Goal: Task Accomplishment & Management: Manage account settings

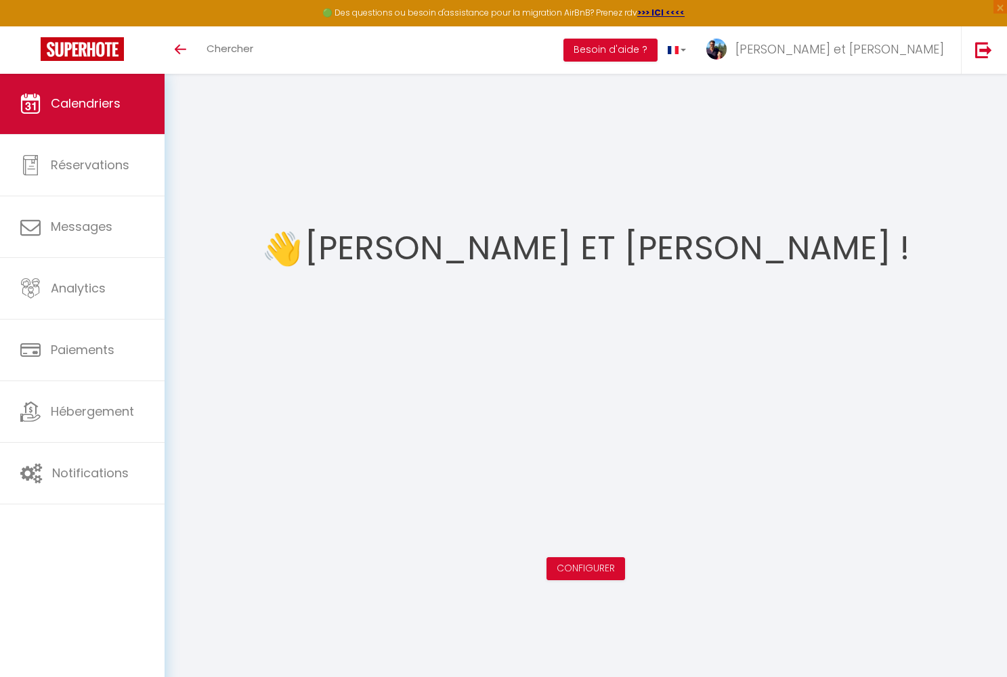
click at [65, 102] on span "Calendriers" at bounding box center [86, 103] width 70 height 17
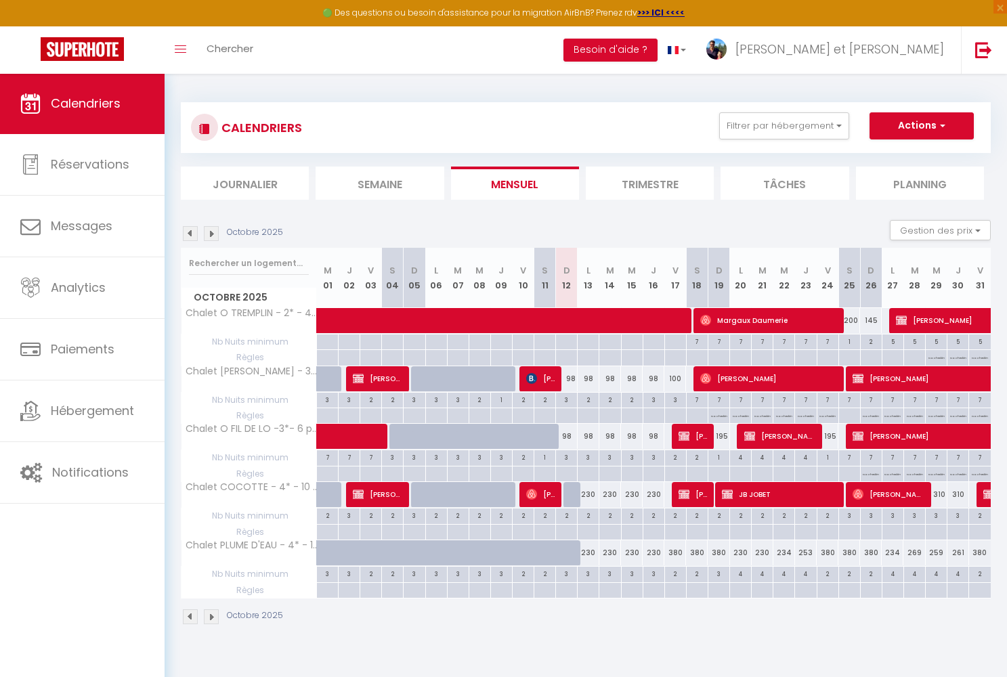
click at [214, 233] on img at bounding box center [211, 233] width 15 height 15
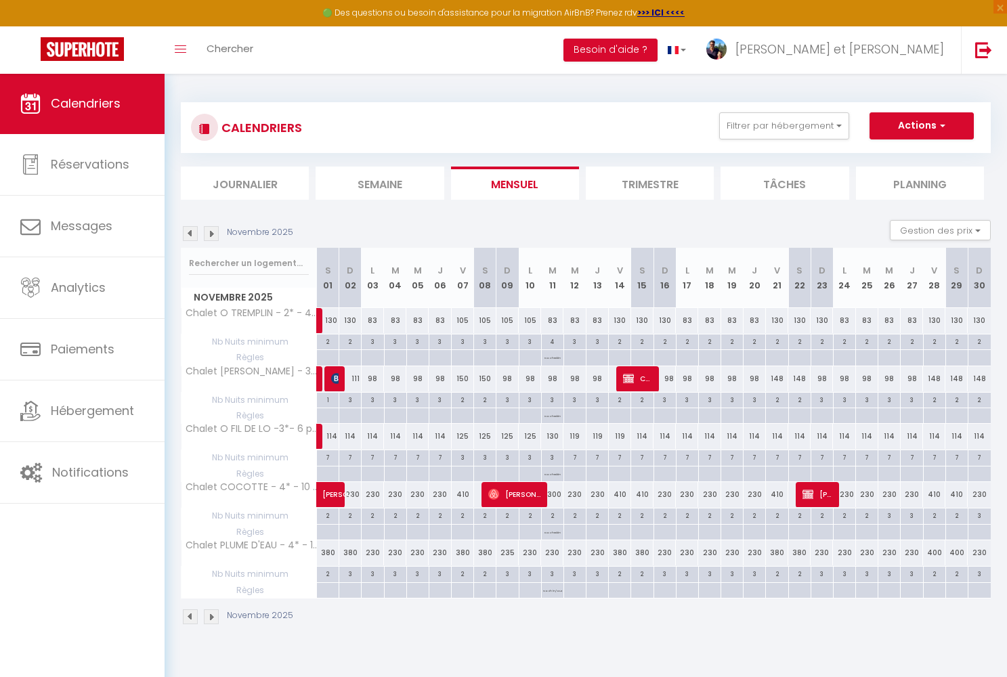
click at [816, 498] on span "[PERSON_NAME]" at bounding box center [817, 494] width 30 height 26
select select "OK"
select select "KO"
select select "0"
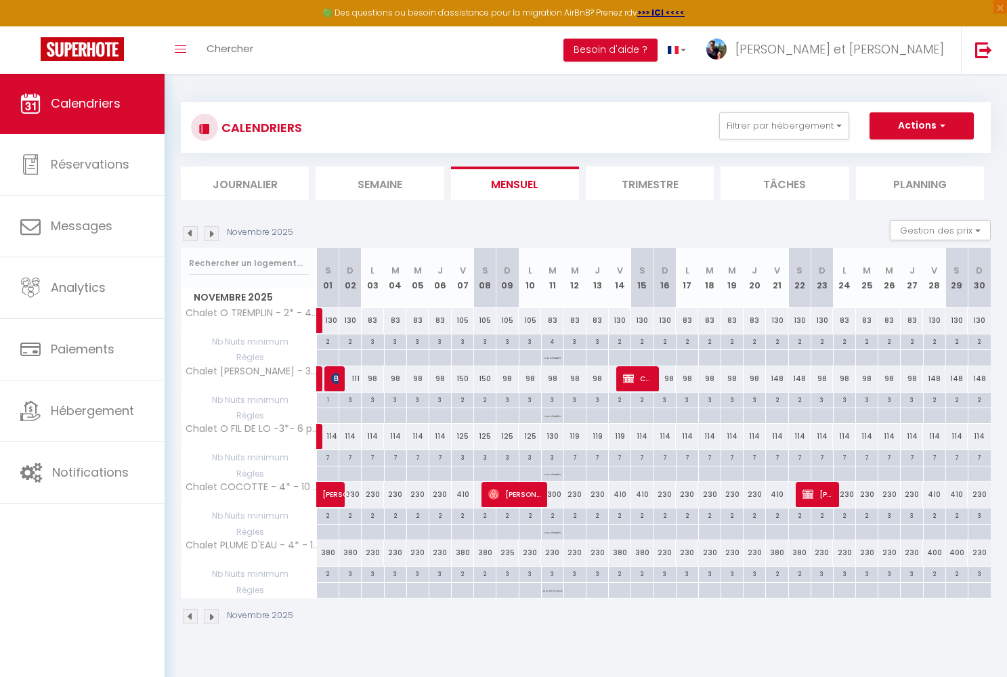
select select "1"
select select
select select "43470"
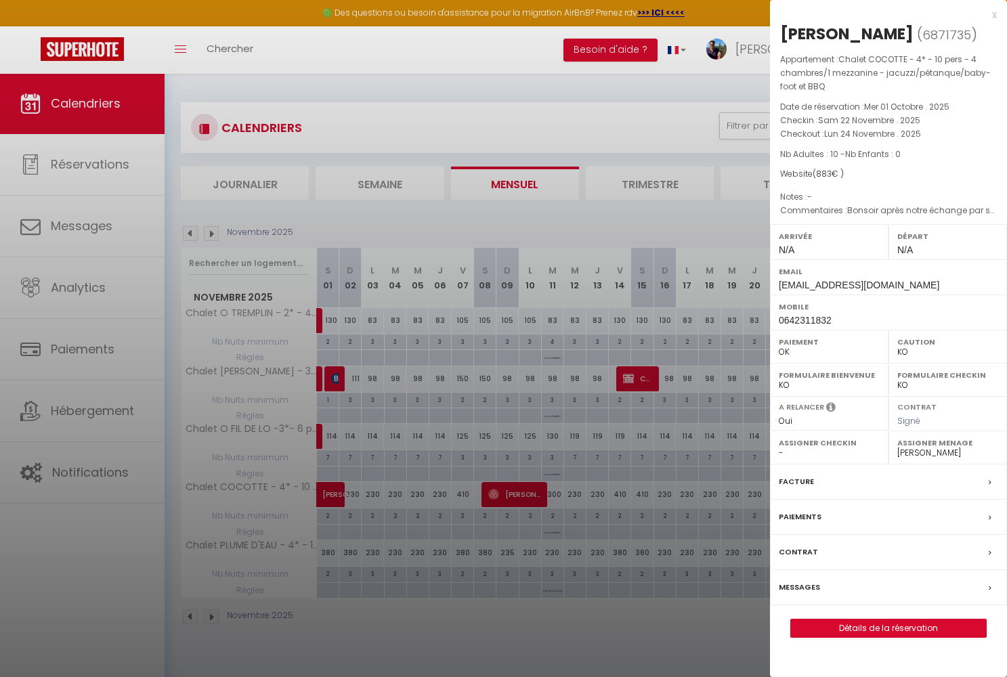
click at [875, 627] on link "Détails de la réservation" at bounding box center [888, 629] width 195 height 18
select select
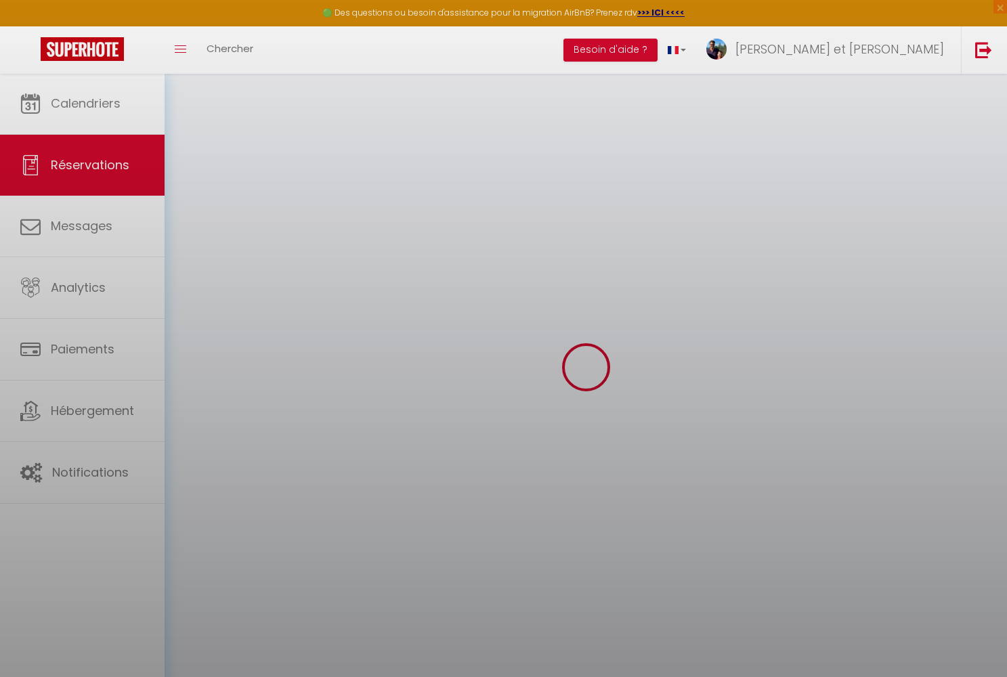
select select
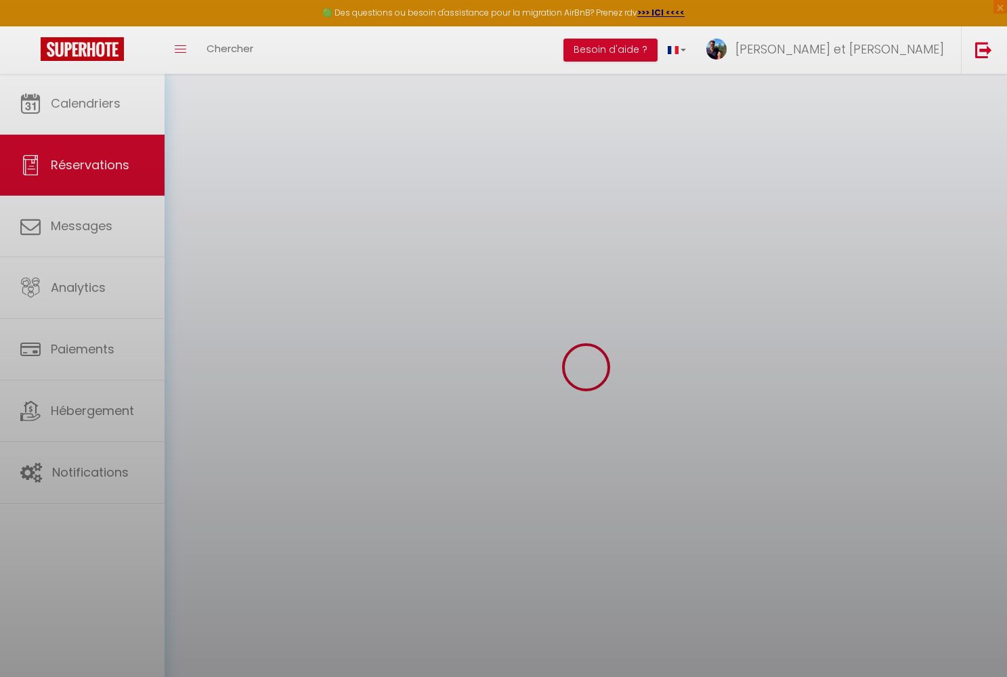
select select
checkbox input "false"
select select
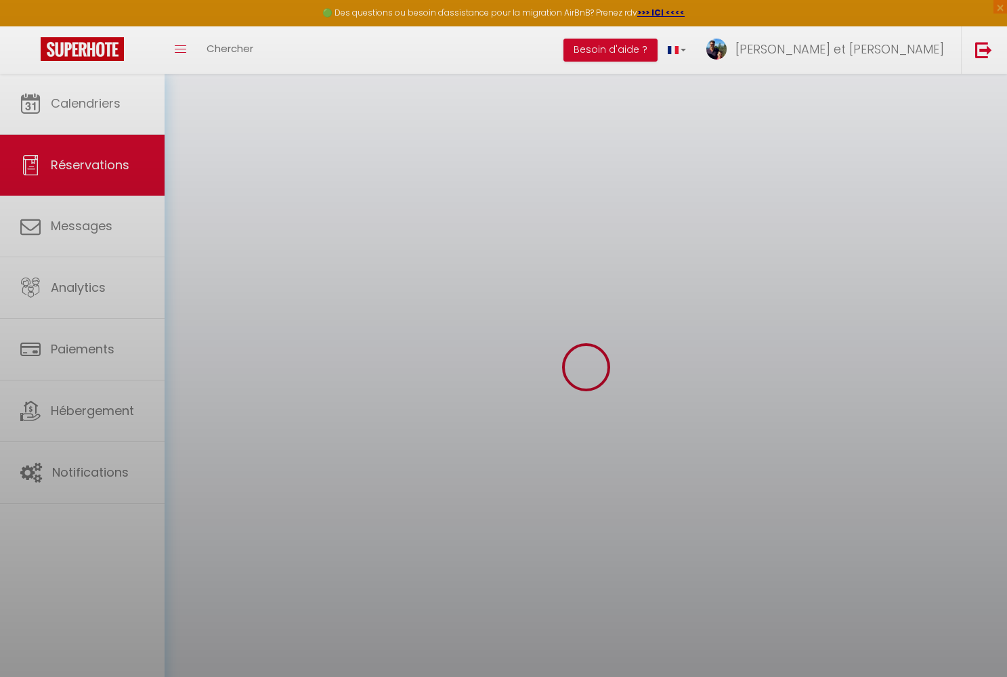
select select
checkbox input "false"
select select
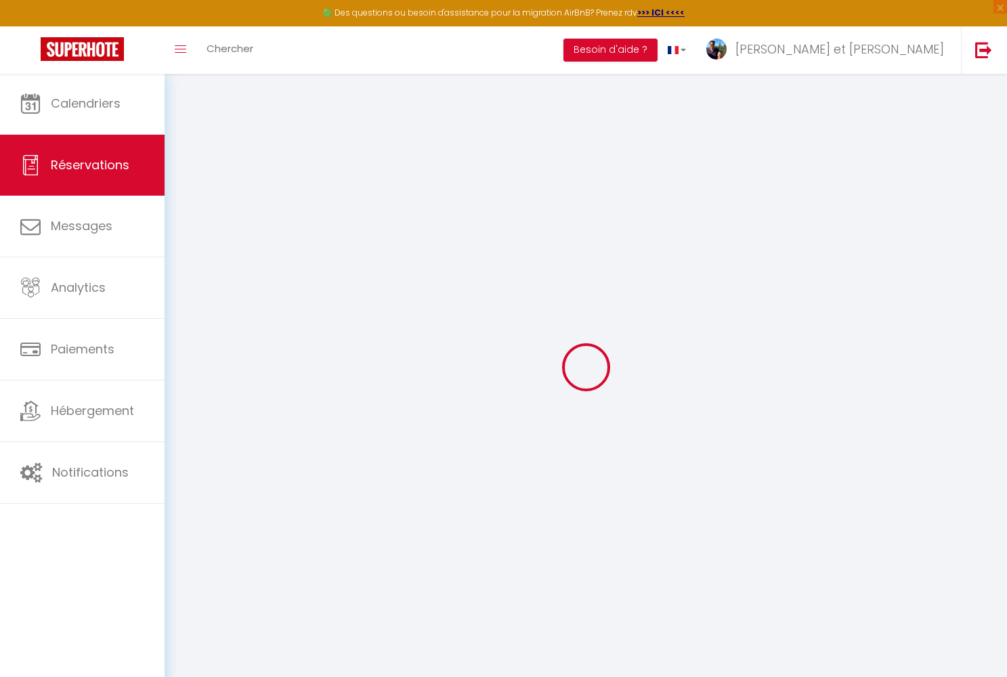
type input "[PERSON_NAME]"
type input "[EMAIL_ADDRESS][DOMAIN_NAME]"
type input "0642311832"
type input "57635"
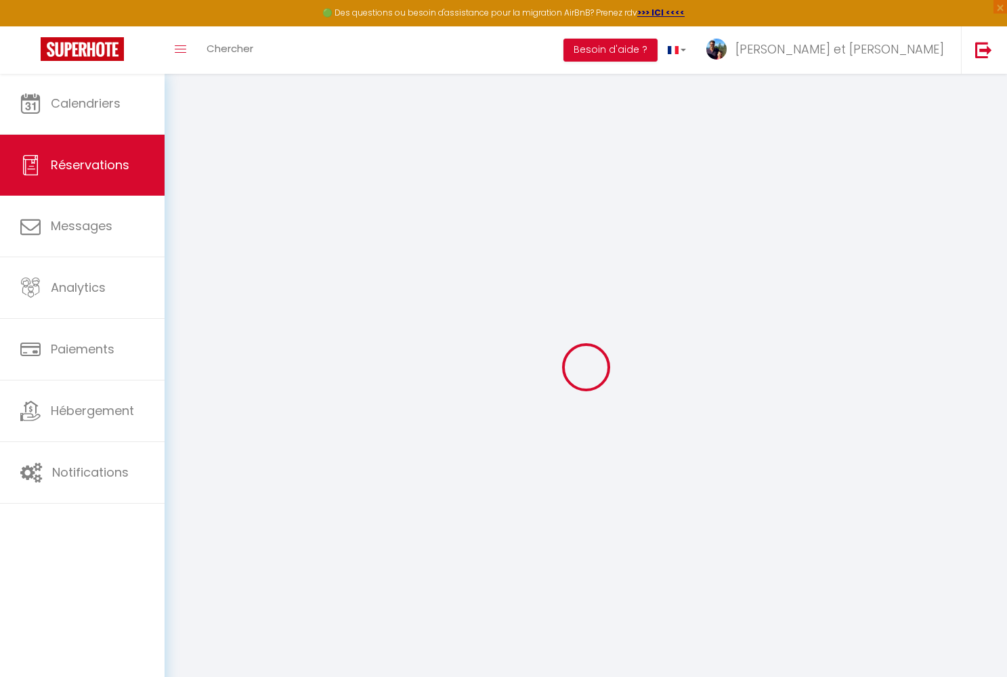
type input "[STREET_ADDRESS]"
type input "57635 lixheim"
select select "FR"
select select "38490"
select select "1"
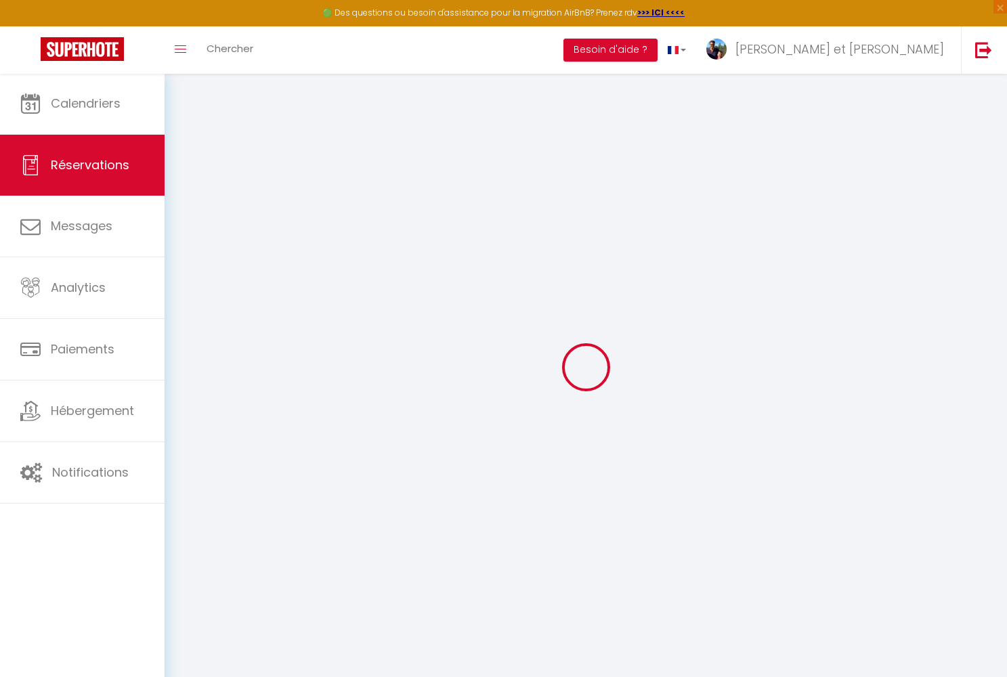
type input "[DATE]"
select select
type input "Lun 24 Novembre 2025"
select select
type input "10"
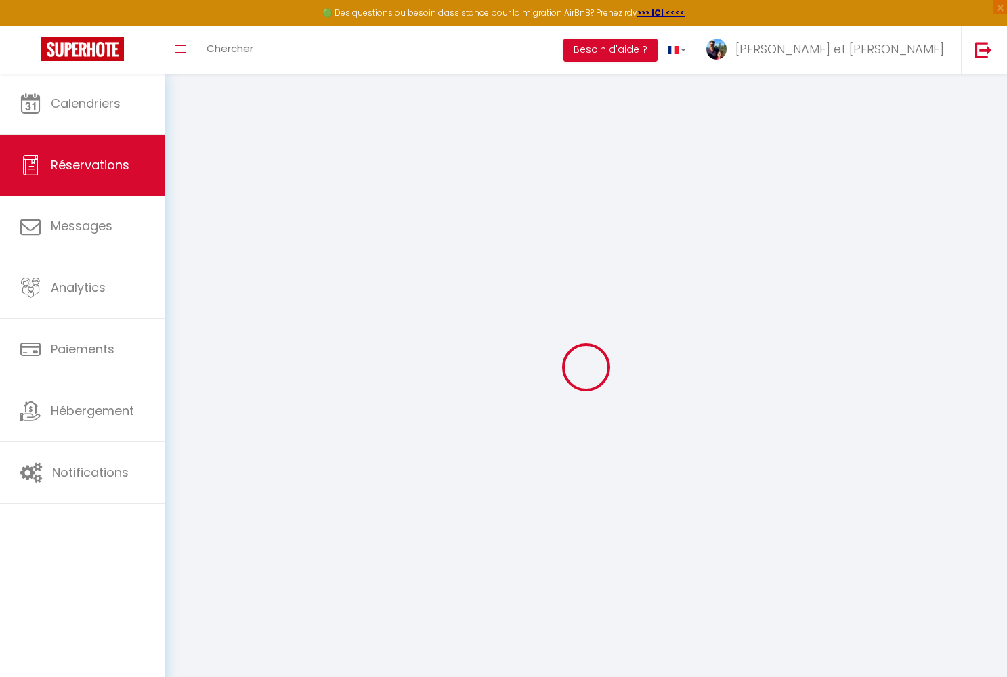
select select "10"
select select
type input "707"
checkbox input "false"
type input "618.1"
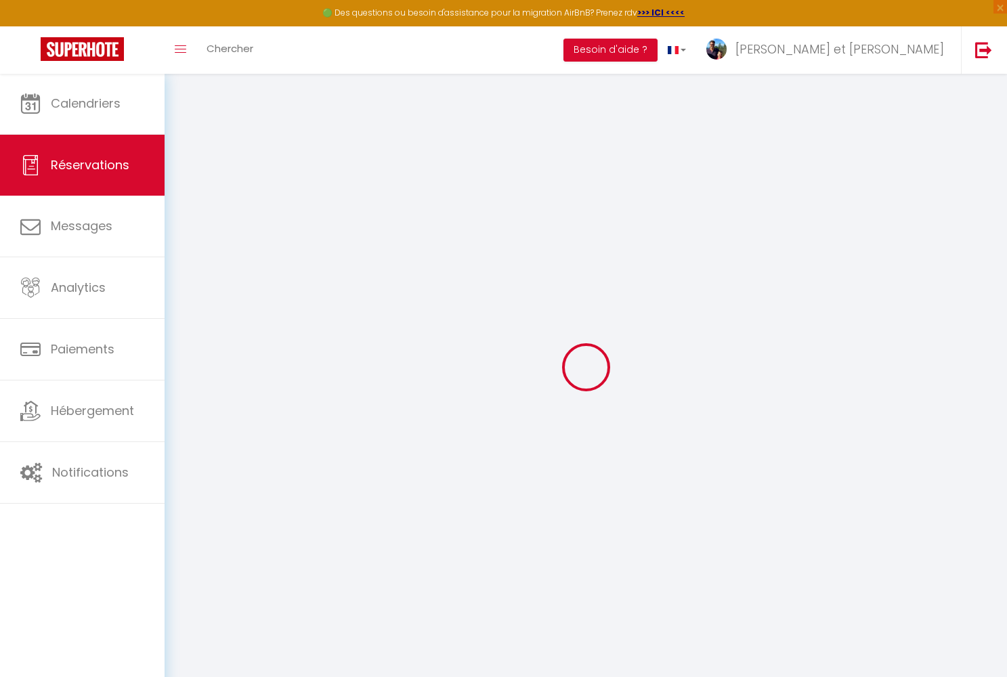
select select "69"
type input "0"
select select
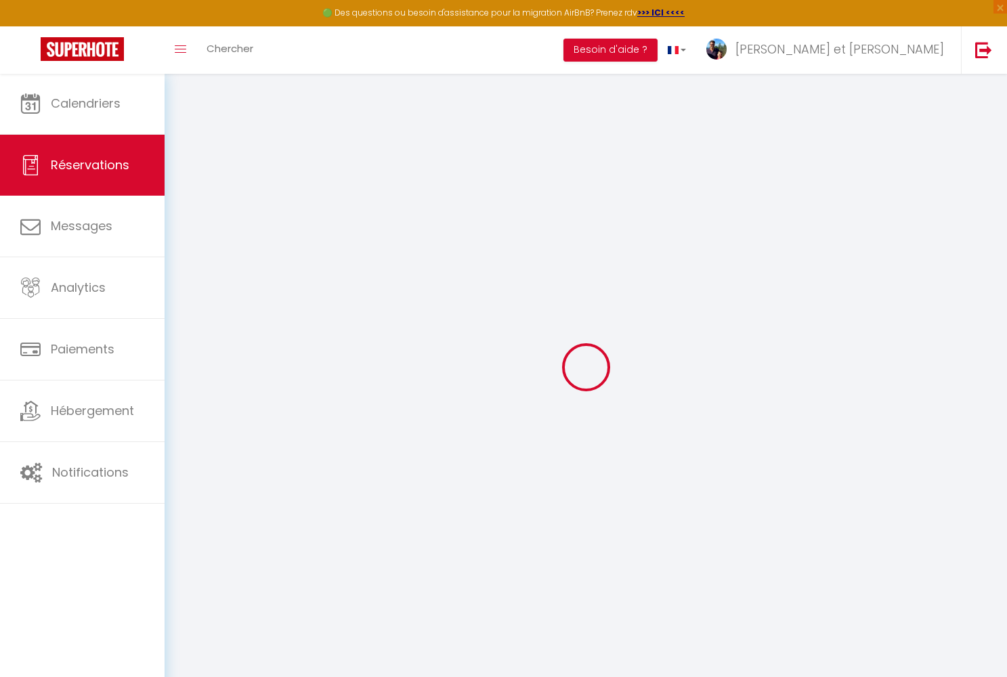
select select
select select "12"
select select "14"
checkbox input "false"
select select
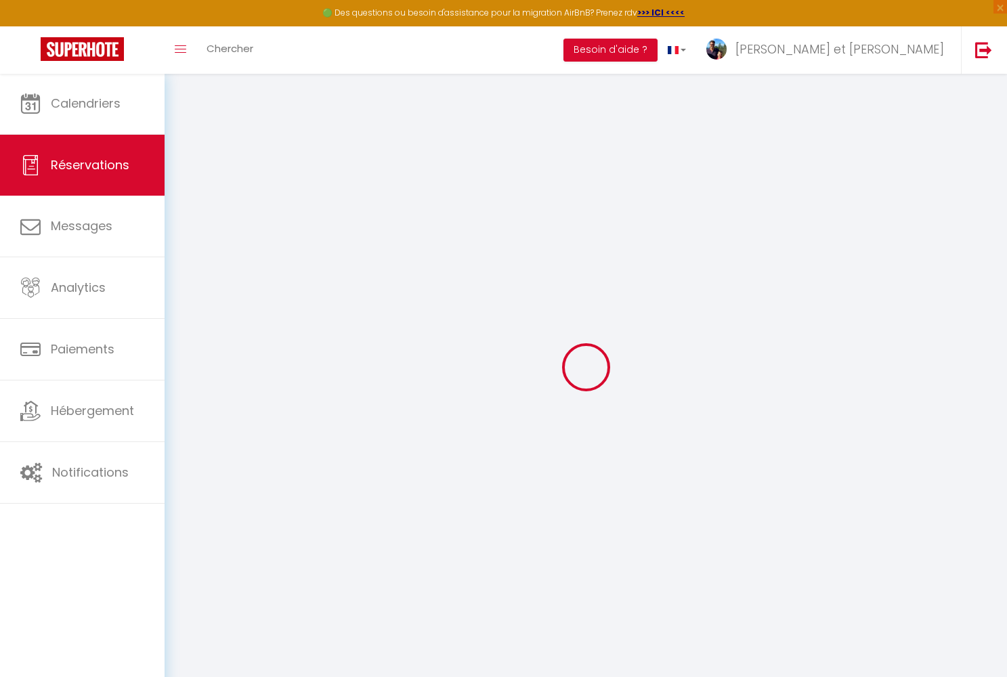
select select
checkbox input "false"
select select
checkbox input "false"
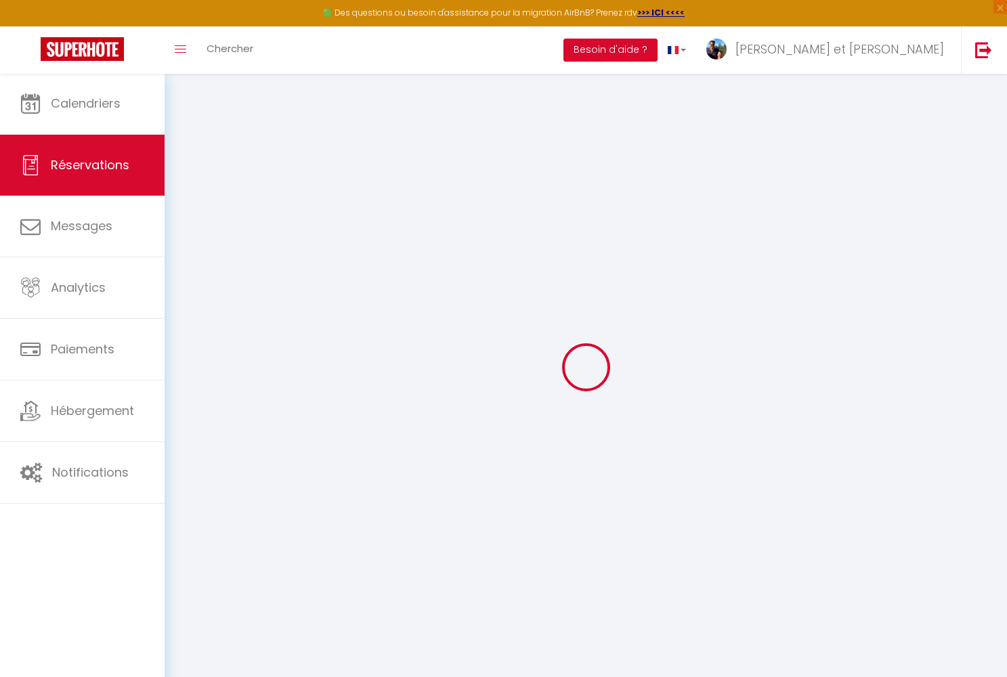
select select
checkbox input "false"
type éventuels1 "Bonsoir après notre échange par sms je réserve le chalet en vous versant l’acom…"
type input "140"
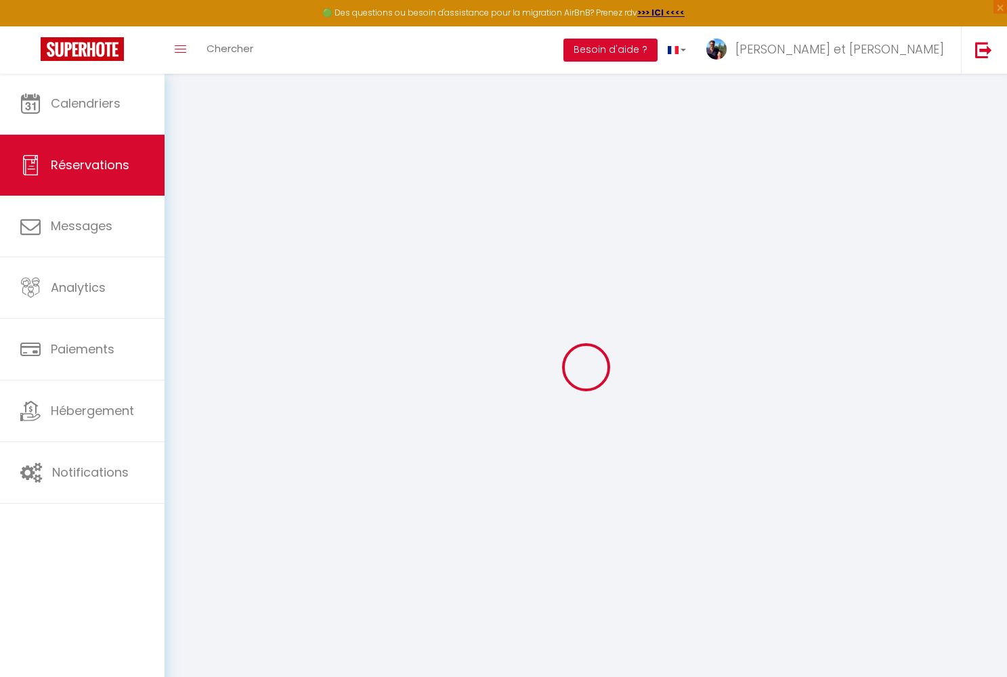
type input "36"
select select
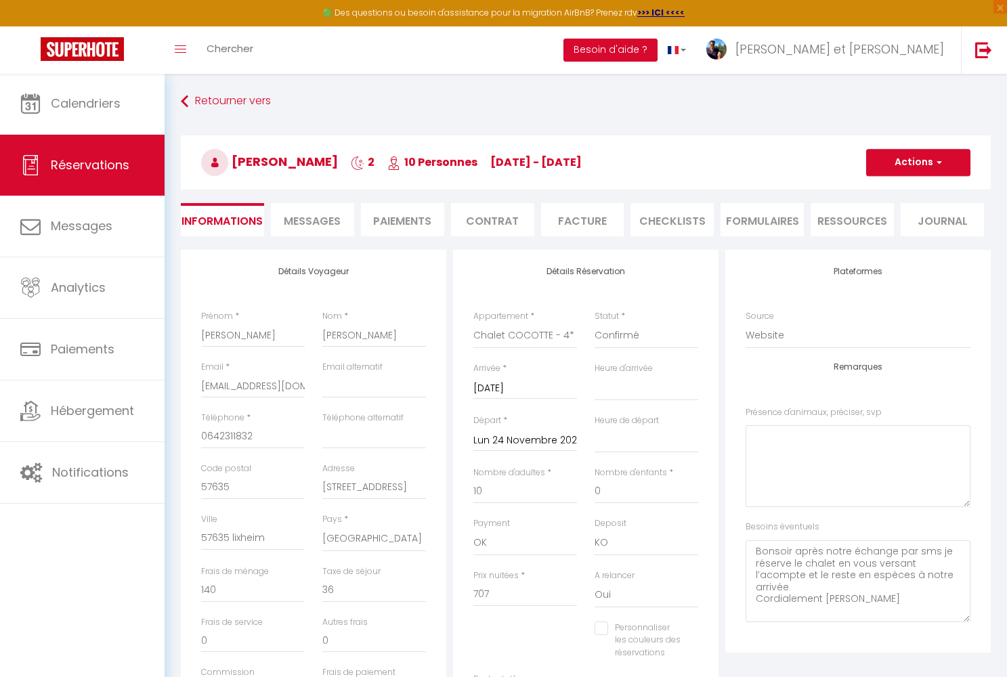
checkbox input "false"
select select
click at [293, 217] on span "Messages" at bounding box center [312, 221] width 57 height 16
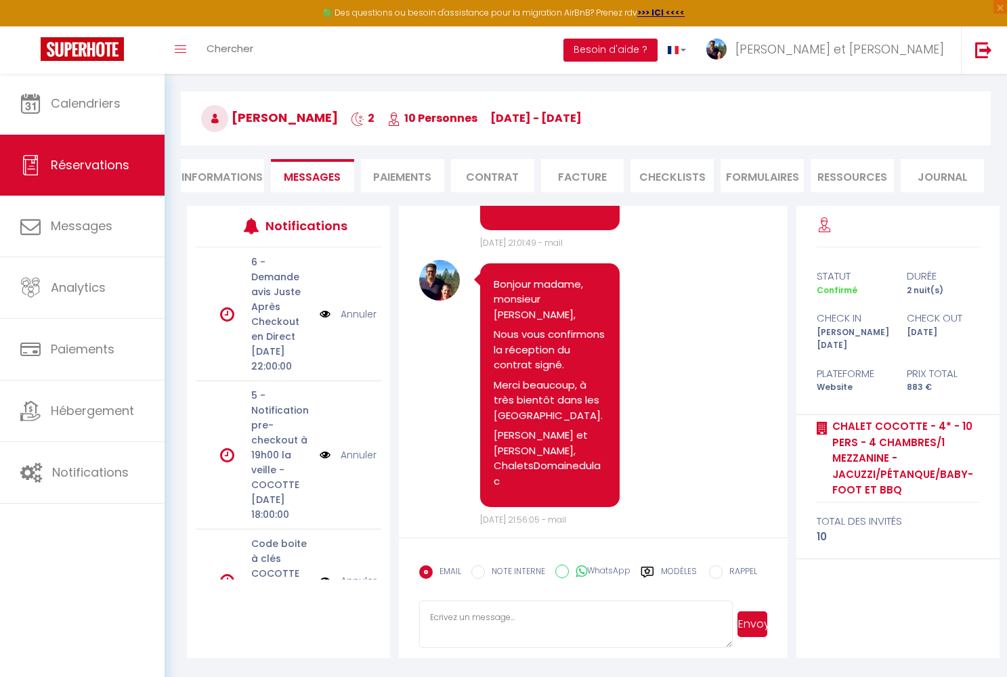
scroll to position [48, 0]
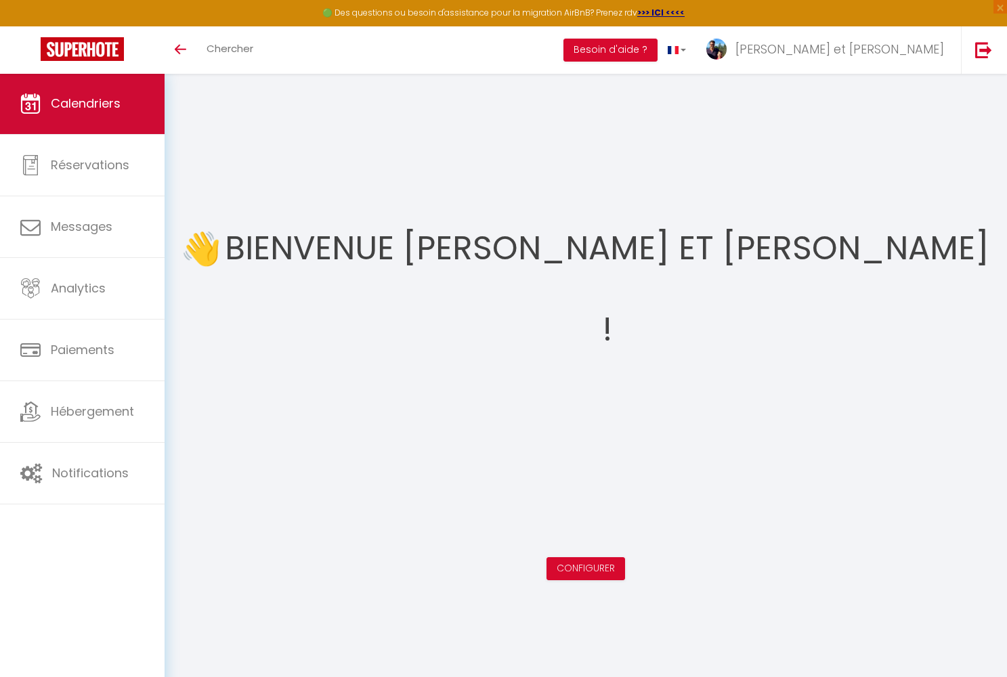
click at [116, 114] on link "Calendriers" at bounding box center [82, 103] width 165 height 61
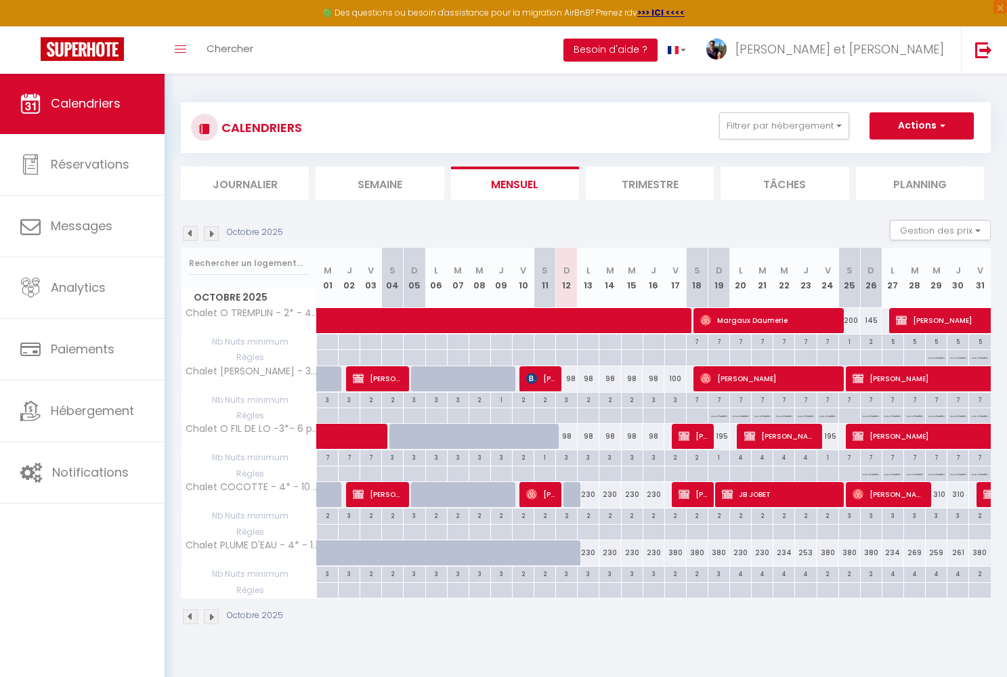
click at [209, 232] on img at bounding box center [211, 233] width 15 height 15
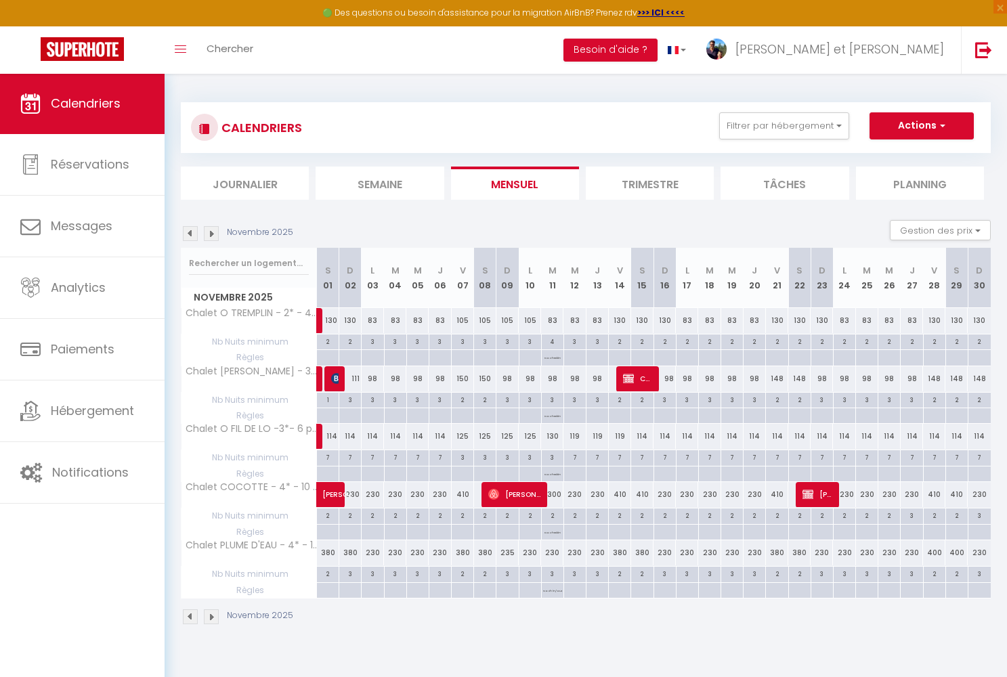
click at [817, 498] on span "[PERSON_NAME]" at bounding box center [817, 494] width 30 height 26
select select "OK"
select select "KO"
select select "0"
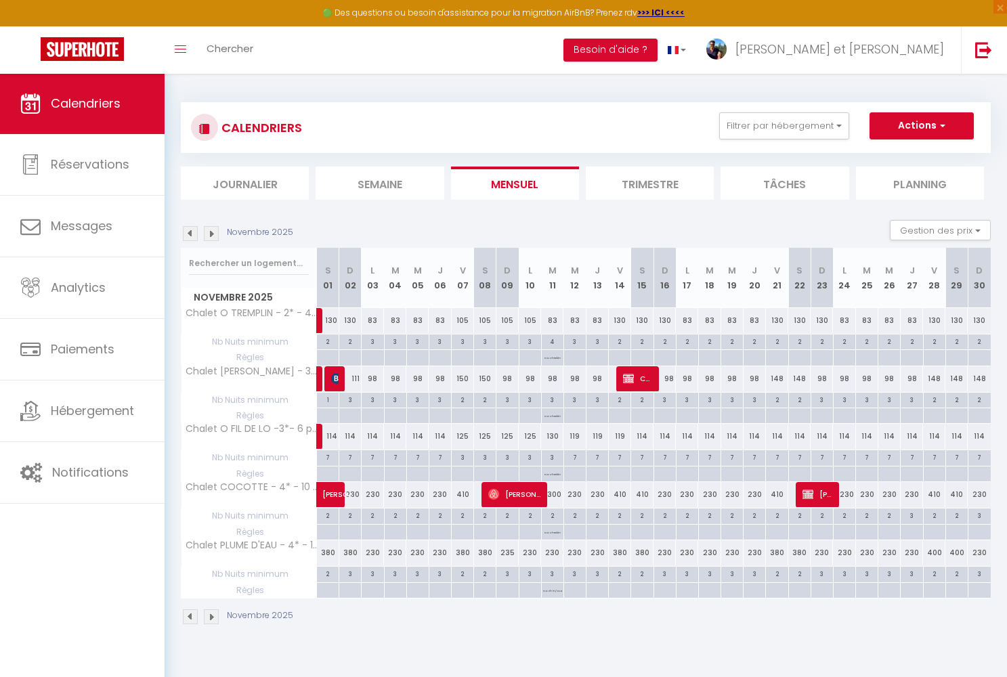
select select "1"
select select
select select "43470"
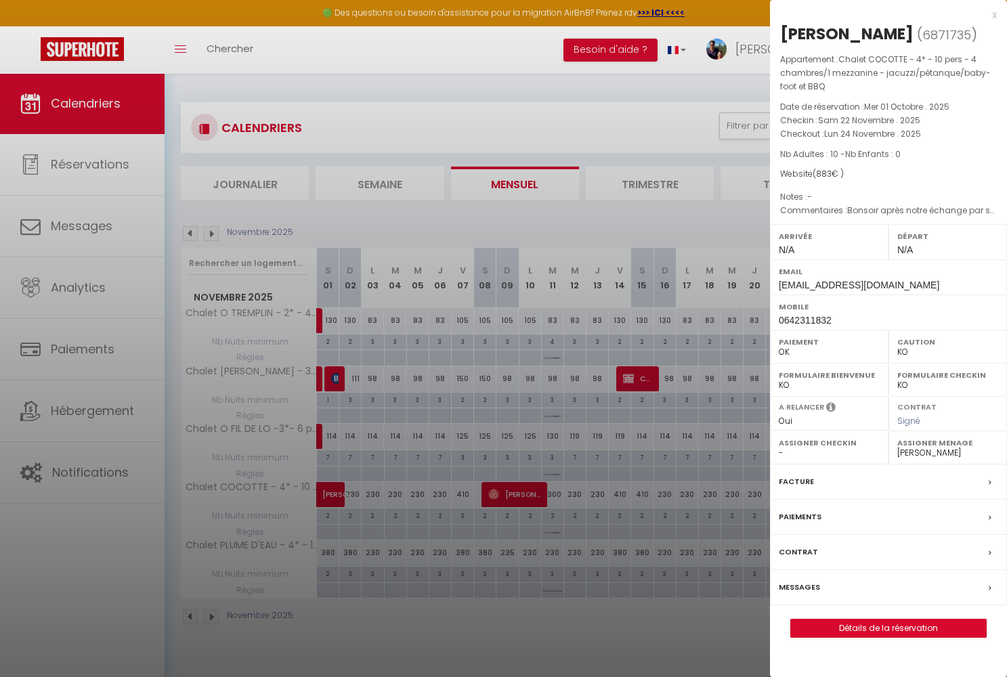
click at [875, 622] on link "Détails de la réservation" at bounding box center [888, 629] width 195 height 18
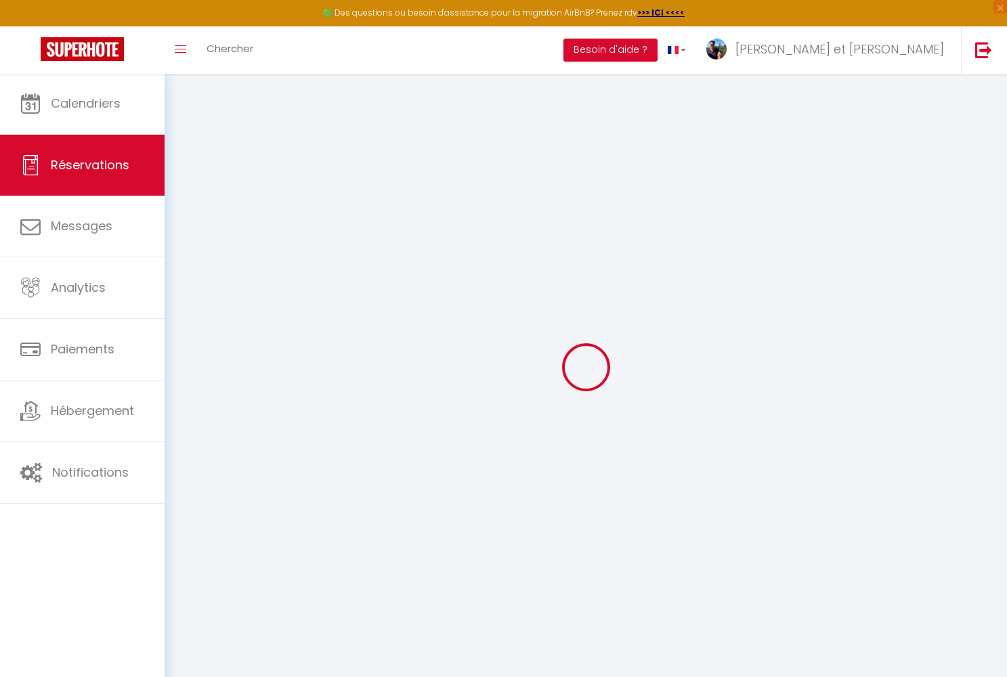
select select
checkbox input "false"
select select
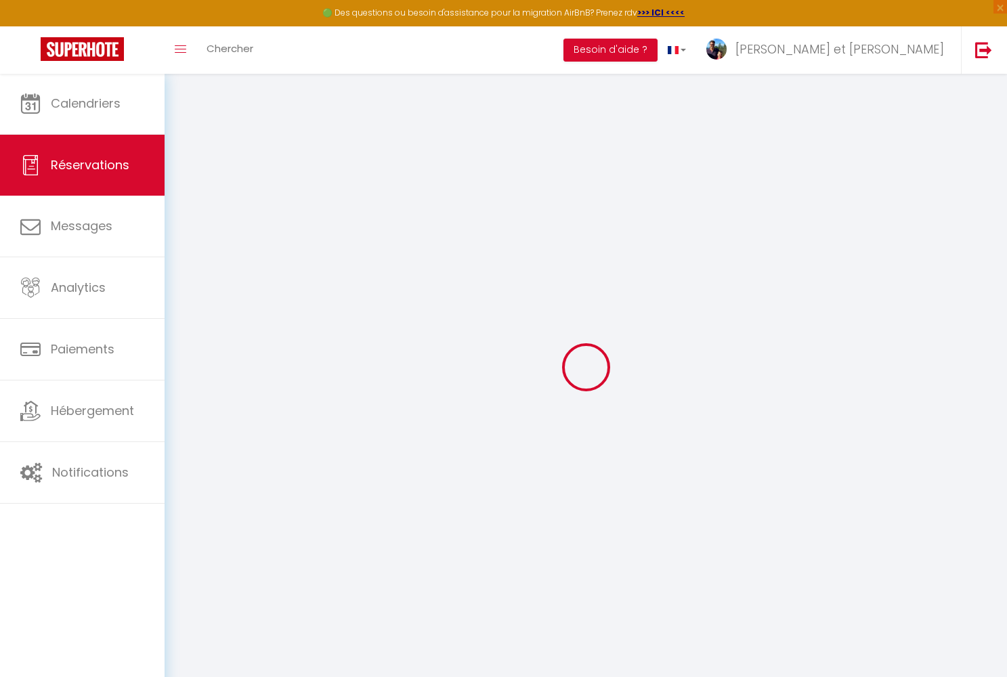
checkbox input "false"
type éventuels1 "Bonsoir après notre échange par sms je réserve le chalet en vous versant l’acom…"
type input "140"
type input "36"
select select
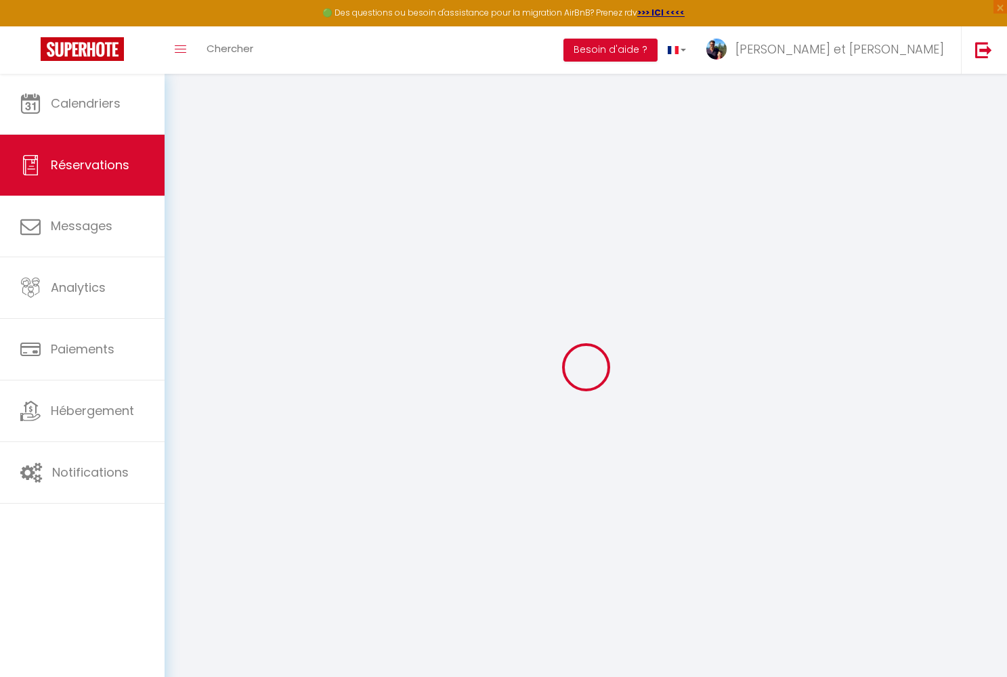
select select
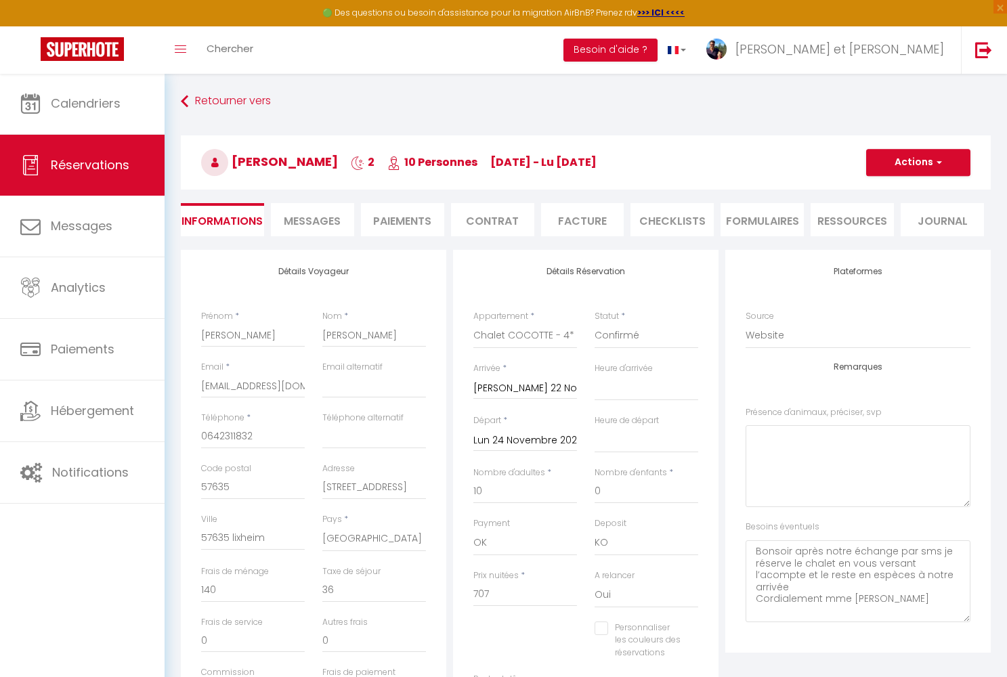
checkbox input "false"
select select
click at [324, 227] on span "Messages" at bounding box center [312, 221] width 57 height 16
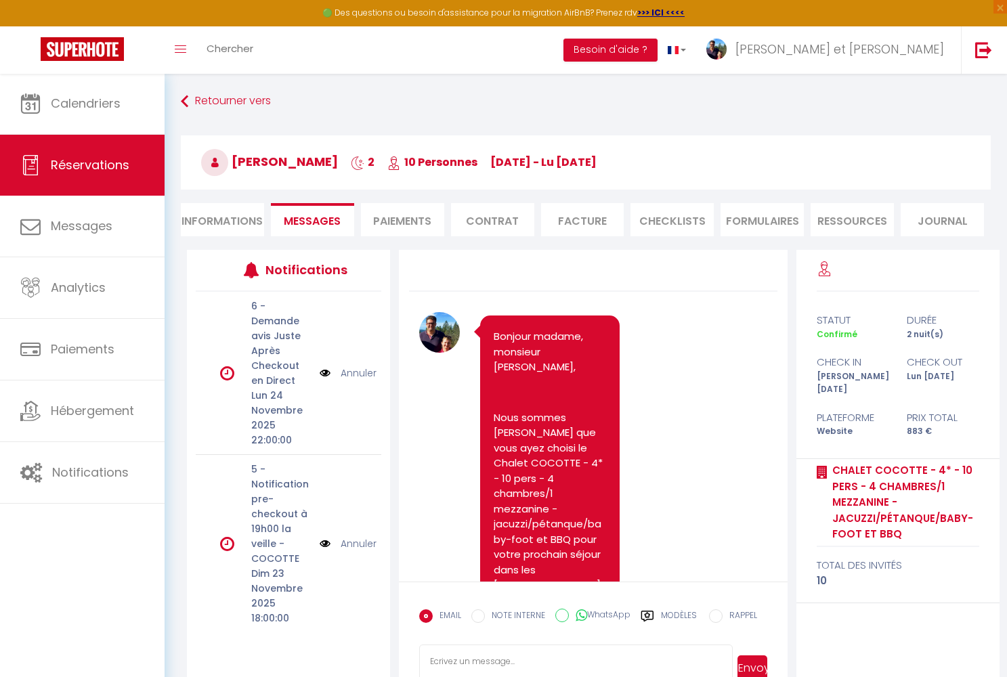
click at [497, 223] on li "Contrat" at bounding box center [492, 219] width 83 height 33
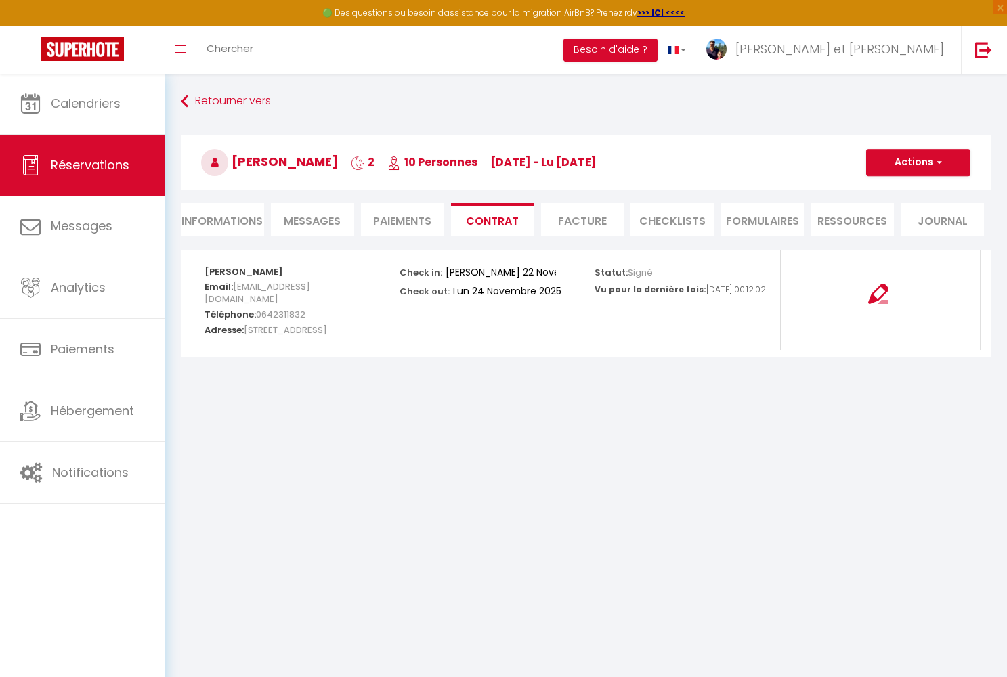
click at [930, 162] on button "Actions" at bounding box center [918, 162] width 104 height 27
click at [908, 209] on link "Envoyer le contrat" at bounding box center [908, 210] width 114 height 18
type input "[EMAIL_ADDRESS][DOMAIN_NAME]"
select select "fr"
type input "Votre contrat 6871735 - Chalet COCOTTE - 4* - 10 pers - 4 chambres/1 mezzanine …"
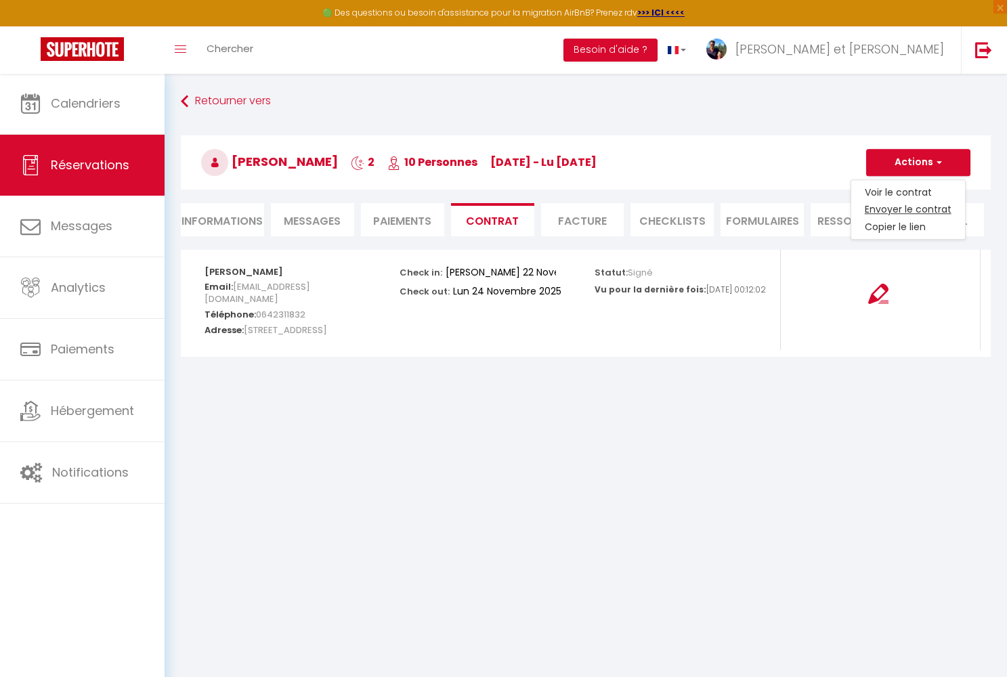
type textarea "Bonjour, Nous vous invitons à cliquer sur le lien suivant pour signer votre con…"
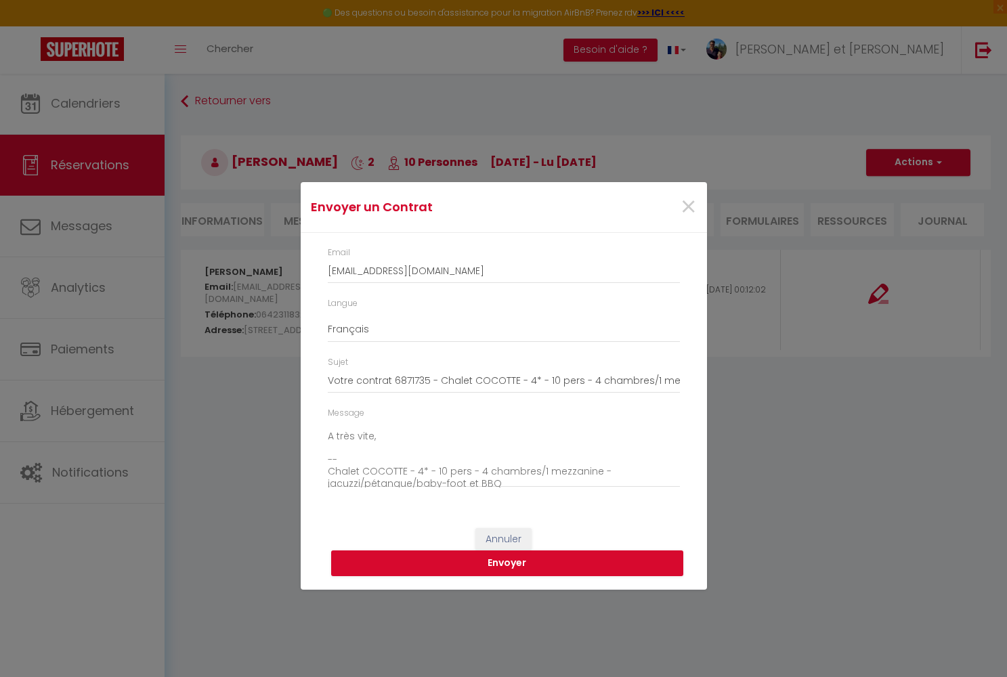
scroll to position [171, 0]
click at [511, 563] on button "Envoyer" at bounding box center [507, 563] width 352 height 26
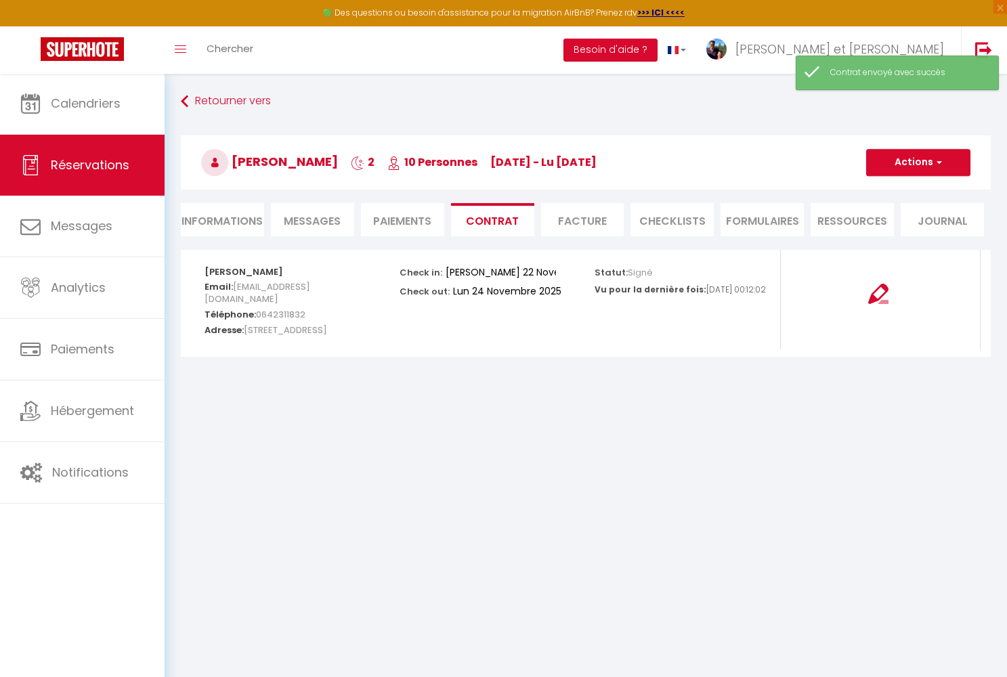
click at [318, 219] on span "Messages" at bounding box center [312, 221] width 57 height 16
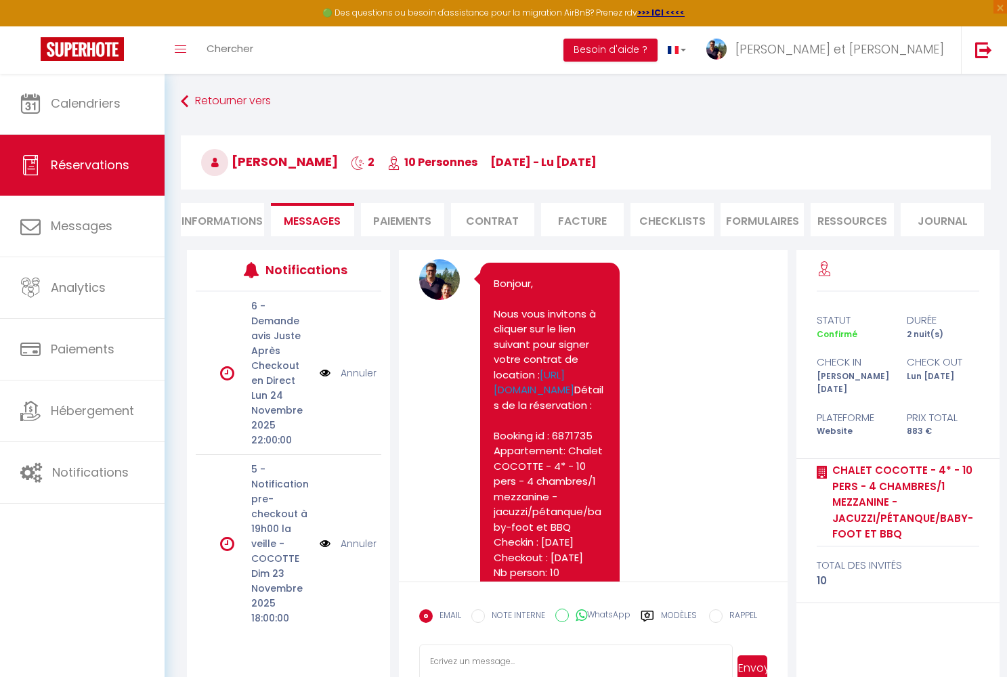
scroll to position [1076, 0]
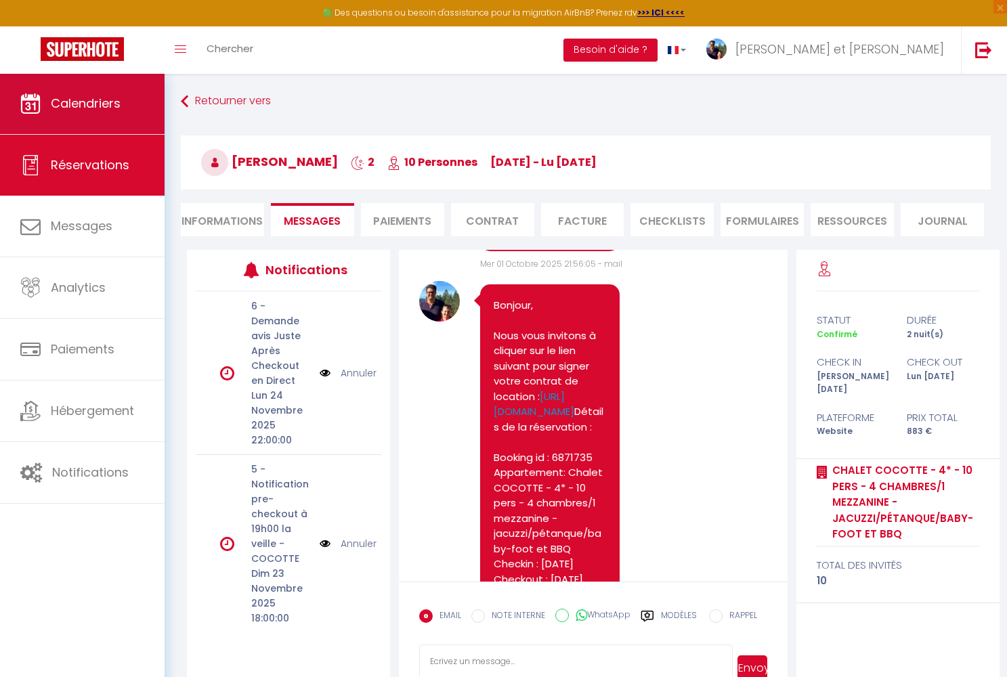
click at [84, 95] on span "Calendriers" at bounding box center [86, 103] width 70 height 17
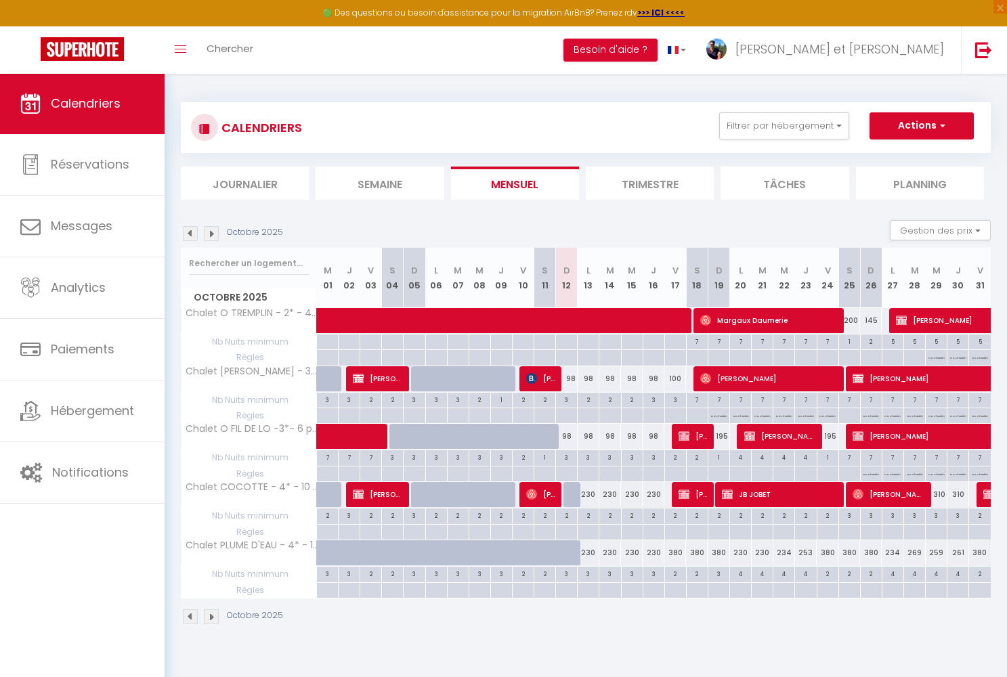
click at [248, 181] on li "Journalier" at bounding box center [245, 183] width 128 height 33
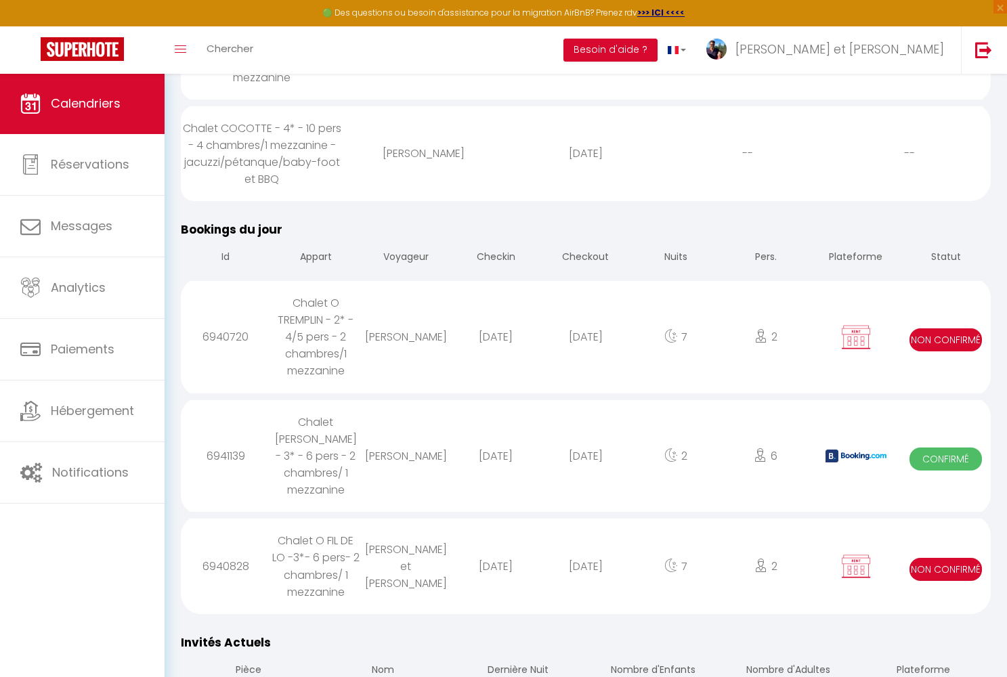
scroll to position [407, 0]
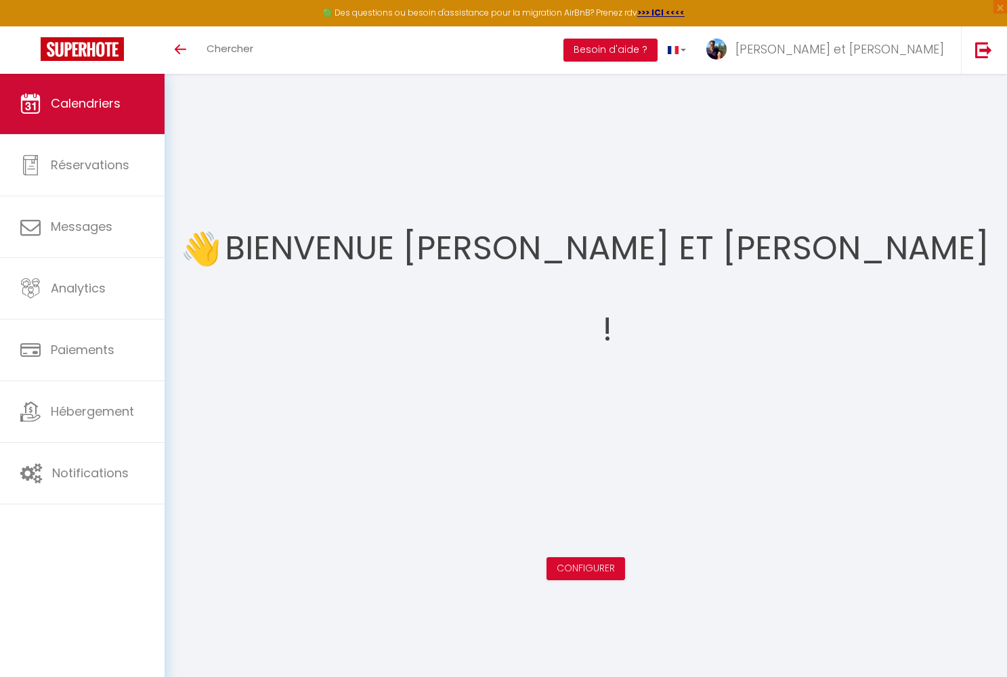
click at [43, 108] on link "Calendriers" at bounding box center [82, 103] width 165 height 61
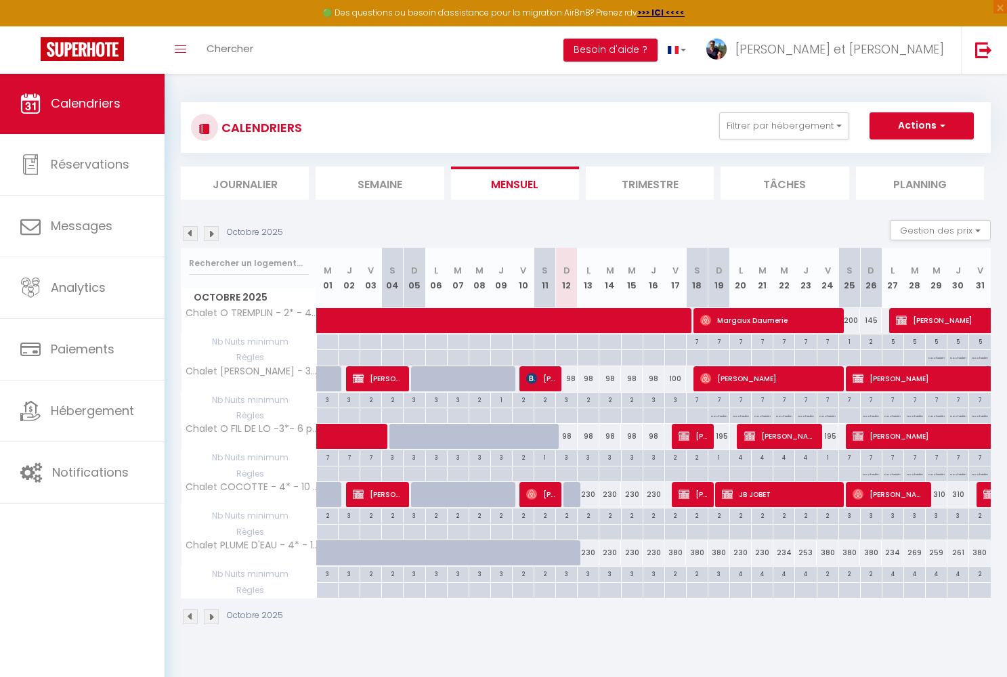
click at [213, 234] on img at bounding box center [211, 233] width 15 height 15
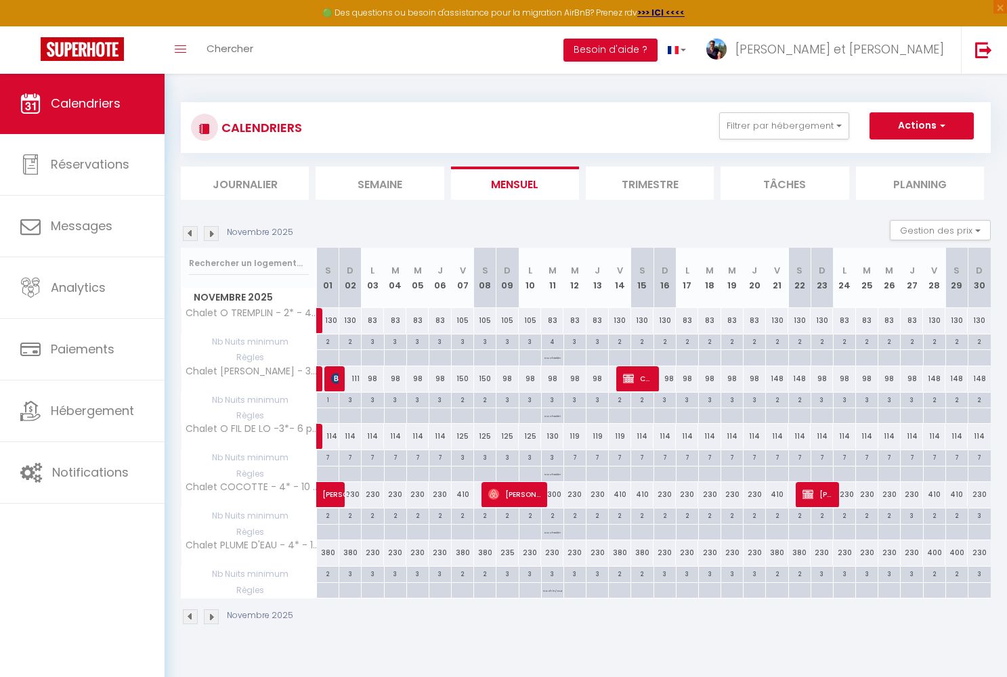
click at [213, 234] on img at bounding box center [211, 233] width 15 height 15
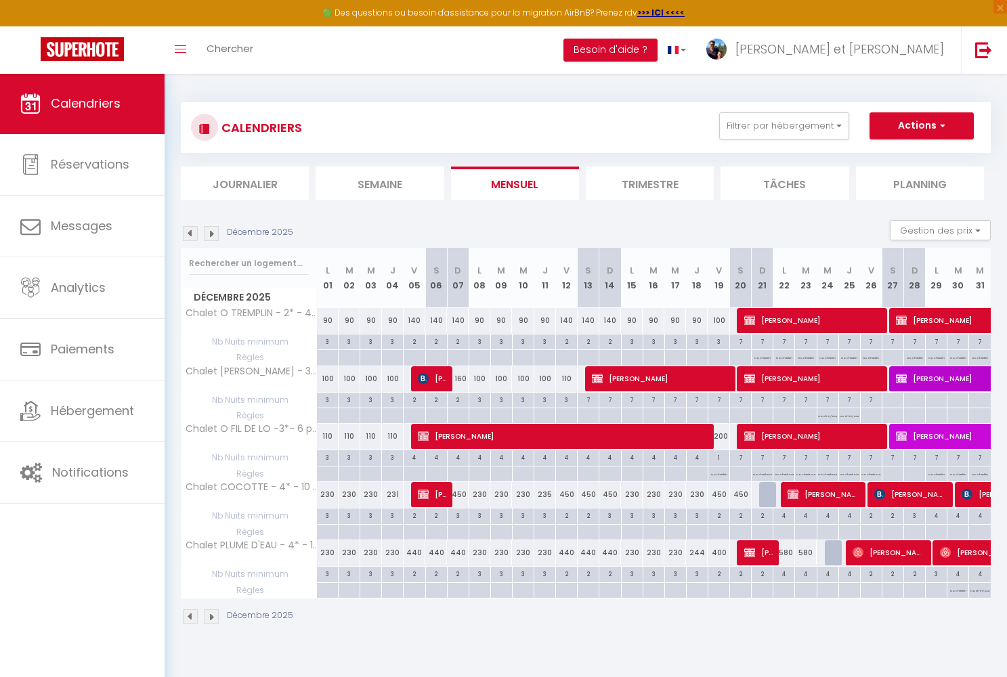
click at [463, 383] on div "160" at bounding box center [458, 378] width 22 height 25
type input "160"
type input "Dim 07 Décembre 2025"
type input "Lun 08 Décembre 2025"
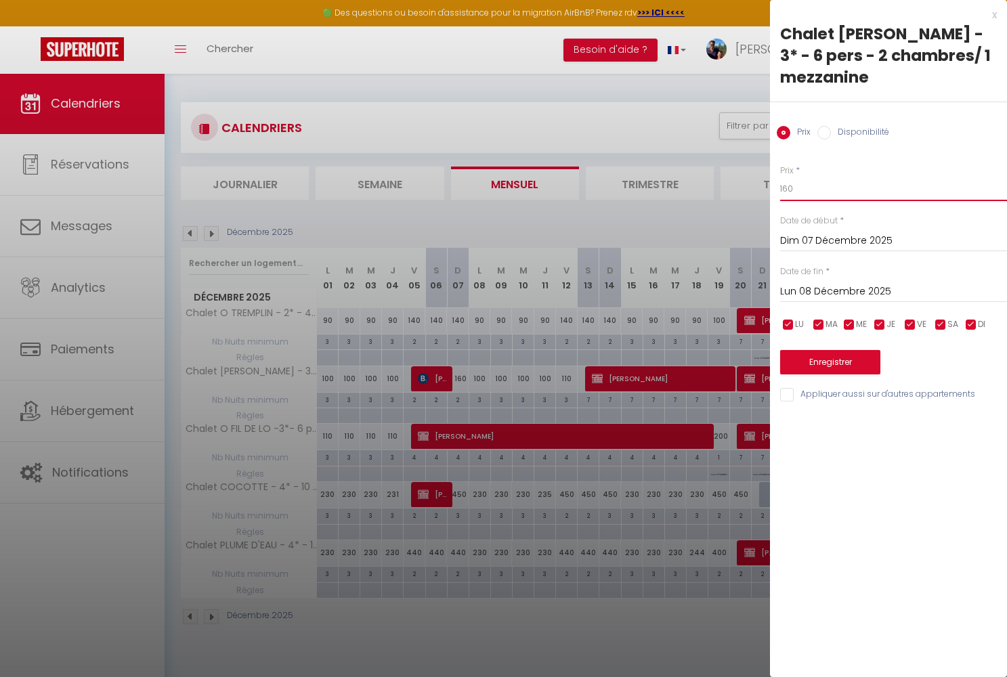
click at [785, 177] on input "160" at bounding box center [893, 189] width 227 height 24
type input "100"
click at [832, 350] on button "Enregistrer" at bounding box center [830, 362] width 100 height 24
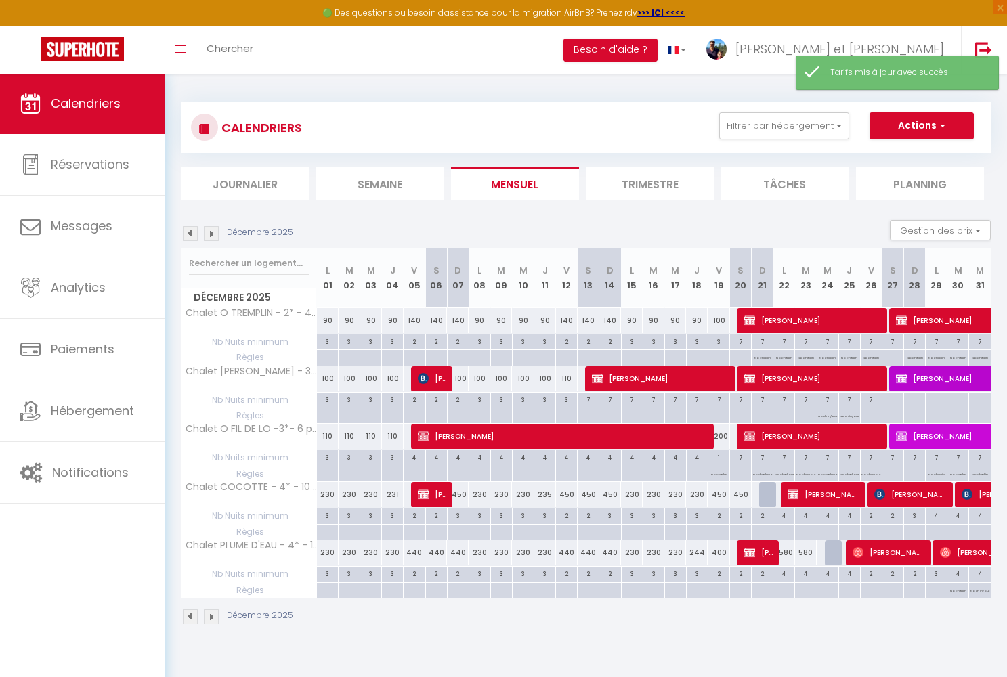
click at [459, 398] on div "2" at bounding box center [458, 399] width 21 height 13
type input "2"
type input "Dim 07 Décembre 2025"
type input "Lun 08 Décembre 2025"
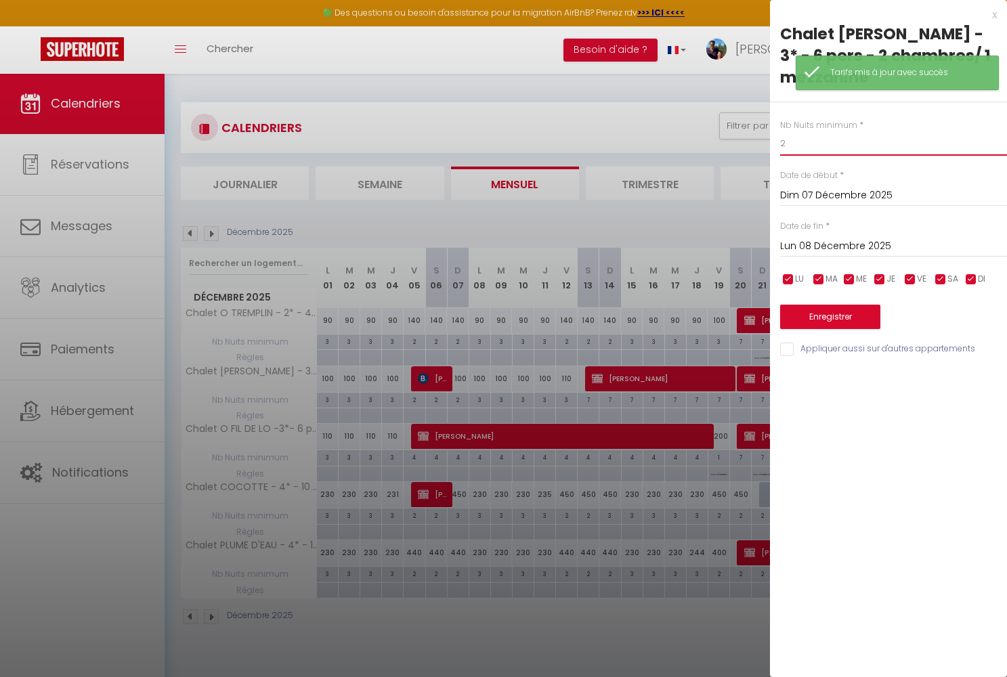
click at [793, 131] on input "2" at bounding box center [893, 143] width 227 height 24
type input "3"
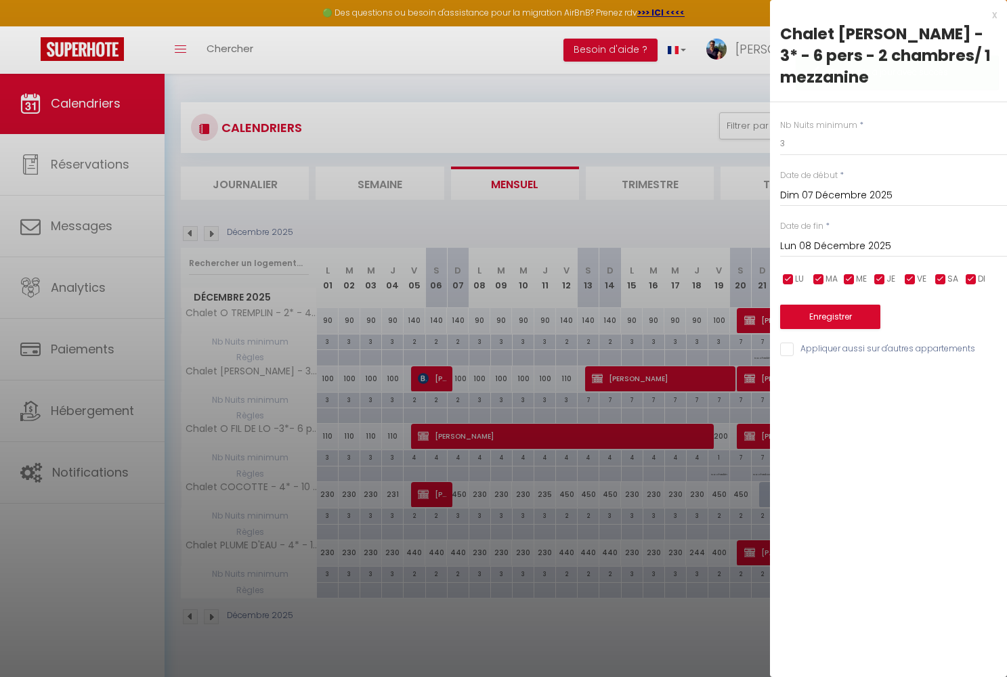
click at [830, 305] on button "Enregistrer" at bounding box center [830, 317] width 100 height 24
